Goal: Task Accomplishment & Management: Use online tool/utility

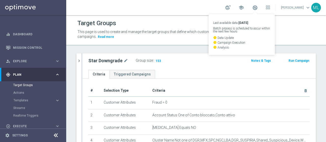
scroll to position [67, 0]
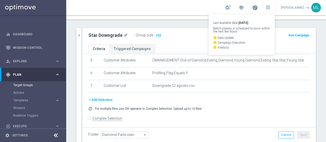
click at [252, 8] on span at bounding box center [255, 8] width 6 height 6
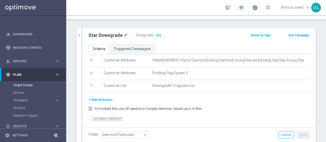
click at [252, 8] on span at bounding box center [255, 8] width 6 height 6
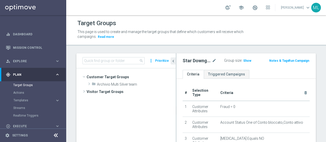
scroll to position [96, 0]
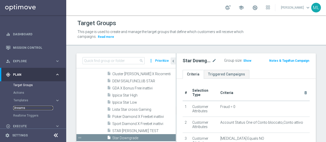
click at [18, 107] on link "Streams" at bounding box center [33, 108] width 40 height 4
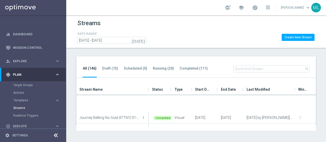
scroll to position [381, 0]
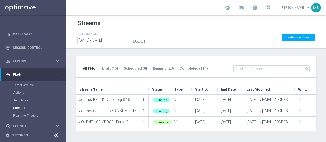
click at [254, 68] on input "text" at bounding box center [271, 68] width 76 height 7
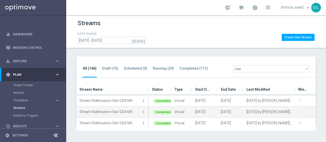
scroll to position [35, 0]
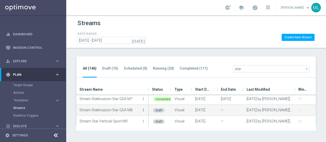
type input "star"
click at [143, 109] on icon "more_vert" at bounding box center [143, 110] width 4 height 4
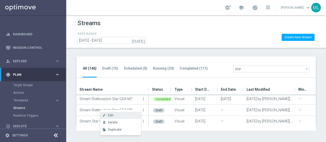
click at [111, 115] on span "Edit" at bounding box center [111, 116] width 6 height 4
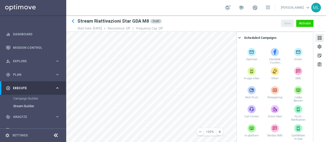
click at [318, 38] on div at bounding box center [319, 38] width 6 height 7
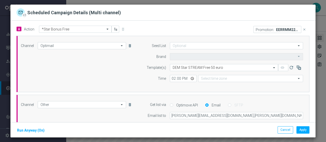
type input "Sisal Marketing"
type input "Central European Time (Berlin) (UTC +02:00)"
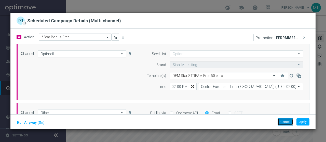
click at [282, 122] on button "Cancel" at bounding box center [285, 122] width 16 height 7
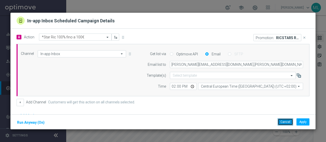
click at [286, 122] on button "Cancel" at bounding box center [285, 122] width 16 height 7
click at [285, 123] on button "Cancel" at bounding box center [285, 122] width 16 height 7
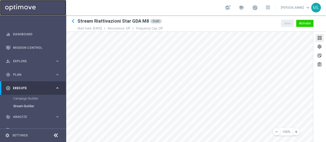
click at [25, 7] on link at bounding box center [33, 7] width 66 height 15
click at [45, 126] on main "equalizer Dashboard Mission Control" at bounding box center [163, 71] width 326 height 142
click at [301, 24] on button "Activate" at bounding box center [304, 23] width 17 height 7
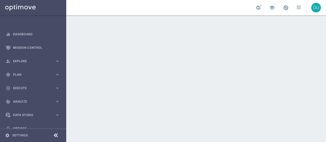
click at [279, 8] on div "school" at bounding box center [278, 7] width 45 height 9
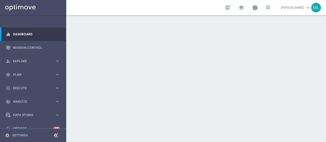
click at [252, 6] on span at bounding box center [255, 8] width 6 height 6
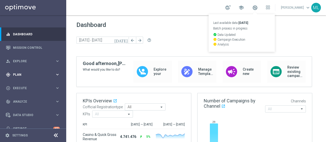
click at [14, 77] on div "gps_fixed Plan keyboard_arrow_right" at bounding box center [33, 74] width 66 height 13
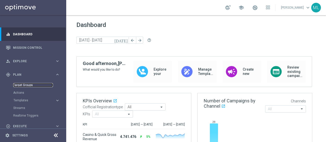
click at [22, 86] on link "Target Groups" at bounding box center [33, 85] width 40 height 4
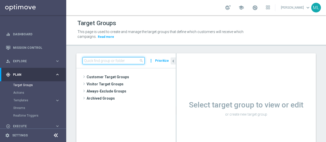
click at [99, 63] on input at bounding box center [113, 60] width 62 height 7
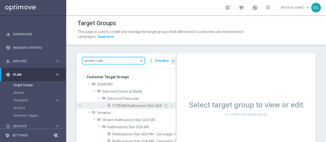
type input "stream riatti"
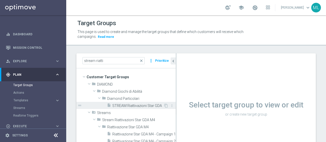
click at [125, 106] on span "STREAM Riattivazioni Star GDA" at bounding box center [137, 106] width 51 height 4
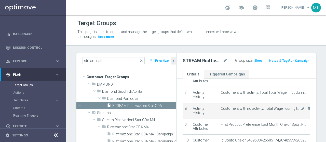
scroll to position [102, 0]
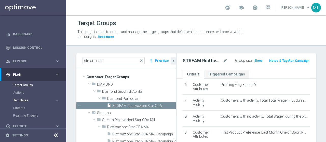
click at [21, 100] on span "Templates" at bounding box center [31, 100] width 36 height 3
click at [19, 108] on link "Optimail" at bounding box center [34, 108] width 37 height 4
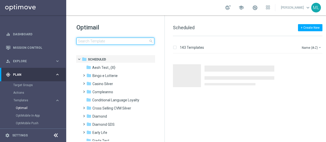
click at [95, 41] on input at bounding box center [115, 41] width 78 height 7
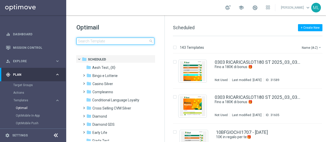
type input "t"
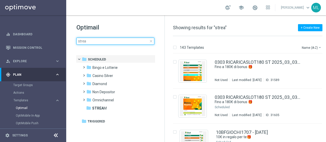
type input "stream"
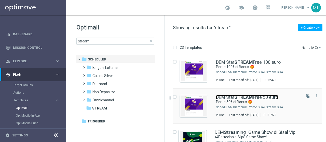
click at [237, 96] on b "STREAM" at bounding box center [243, 97] width 19 height 5
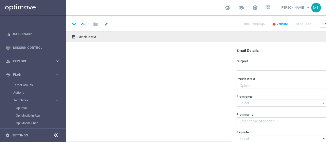
type textarea "Un regalo per te!"
type input "[EMAIL_ADDRESS][DOMAIN_NAME]"
type textarea "Sisal"
type input "[EMAIL_ADDRESS][DOMAIN_NAME]"
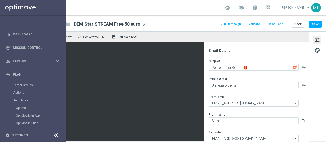
scroll to position [4, 0]
